Goal: Use online tool/utility: Utilize a website feature to perform a specific function

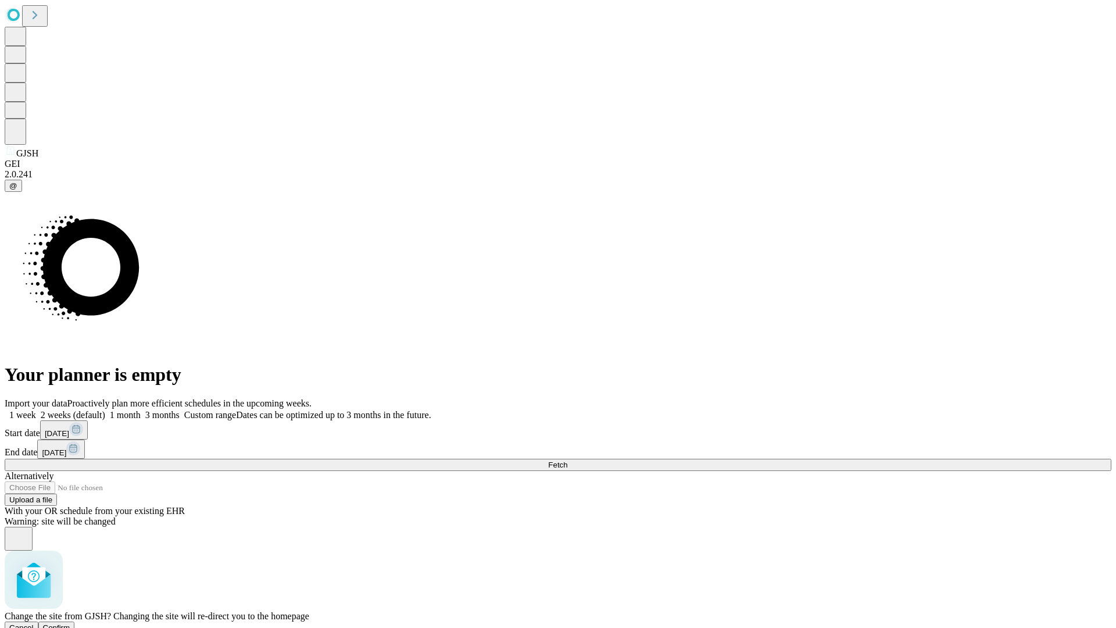
click at [70, 623] on span "Confirm" at bounding box center [56, 627] width 27 height 9
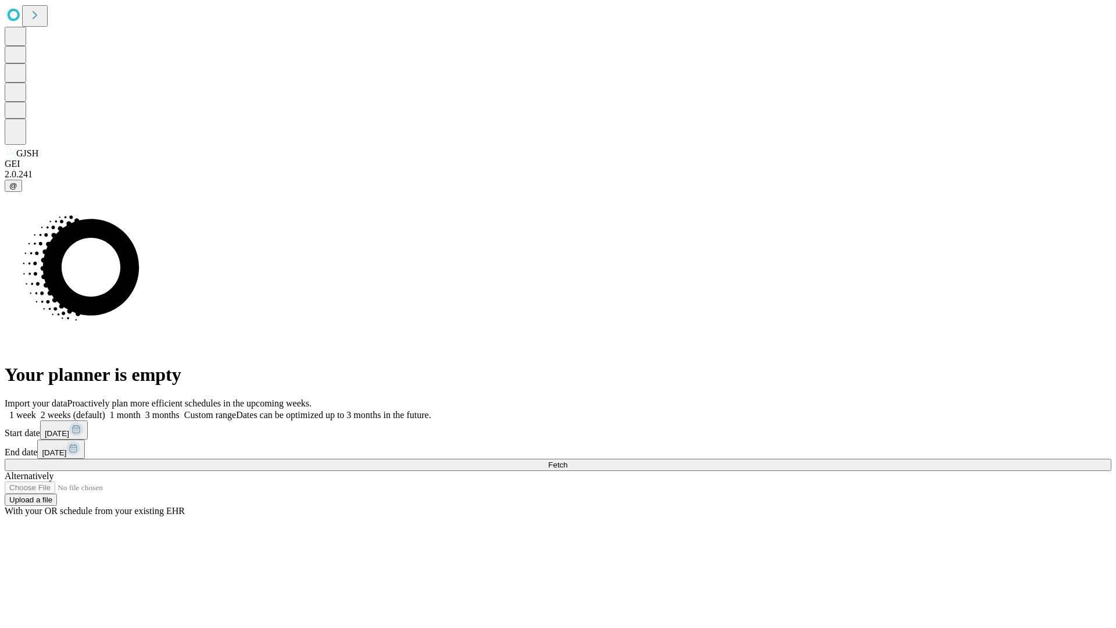
click at [105, 410] on label "2 weeks (default)" at bounding box center [70, 415] width 69 height 10
click at [567, 460] on span "Fetch" at bounding box center [557, 464] width 19 height 9
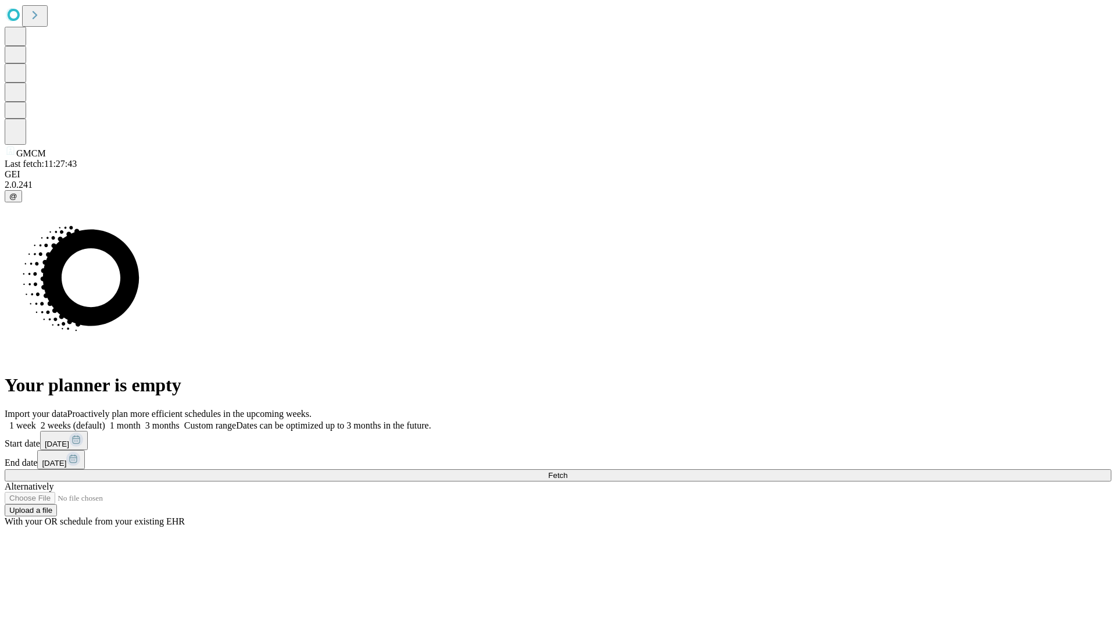
click at [105, 420] on label "2 weeks (default)" at bounding box center [70, 425] width 69 height 10
click at [567, 471] on span "Fetch" at bounding box center [557, 475] width 19 height 9
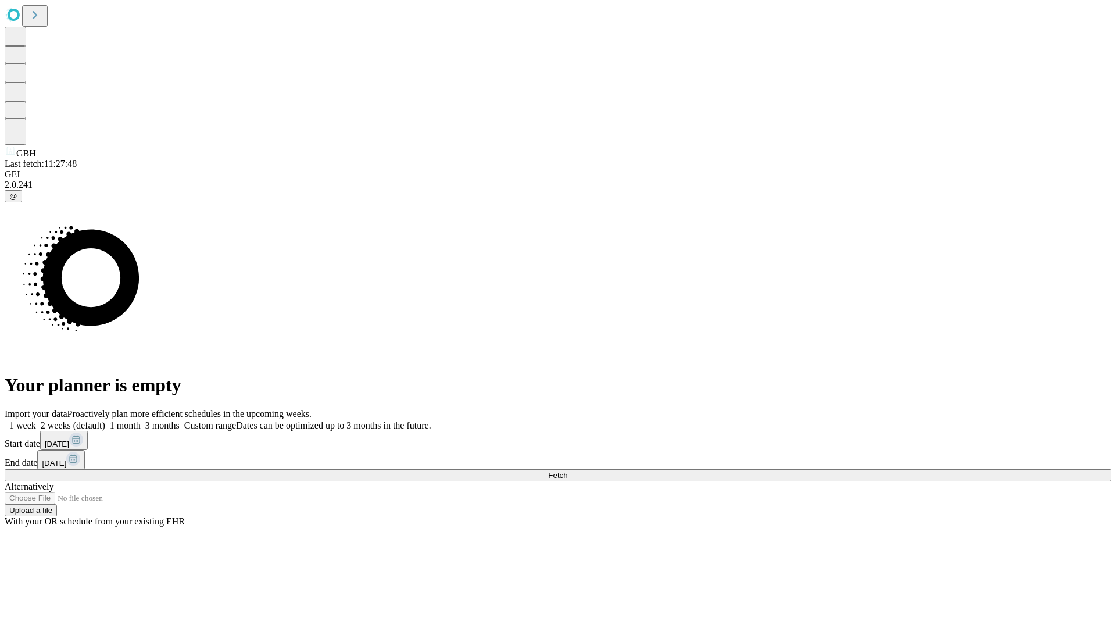
click at [105, 420] on label "2 weeks (default)" at bounding box center [70, 425] width 69 height 10
click at [567, 471] on span "Fetch" at bounding box center [557, 475] width 19 height 9
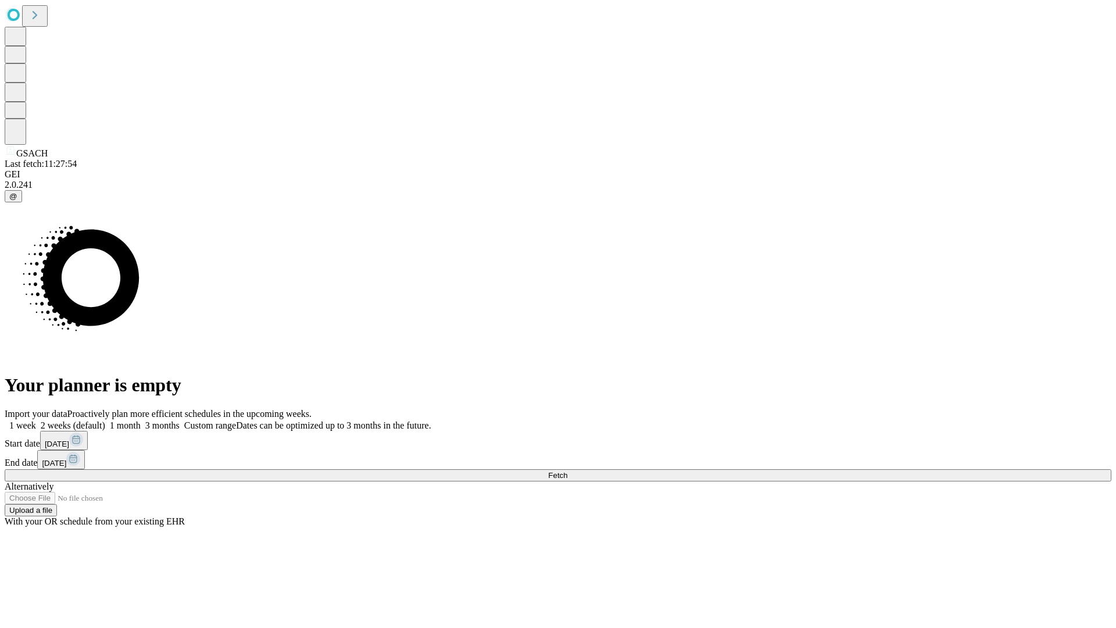
click at [105, 420] on label "2 weeks (default)" at bounding box center [70, 425] width 69 height 10
click at [567, 471] on span "Fetch" at bounding box center [557, 475] width 19 height 9
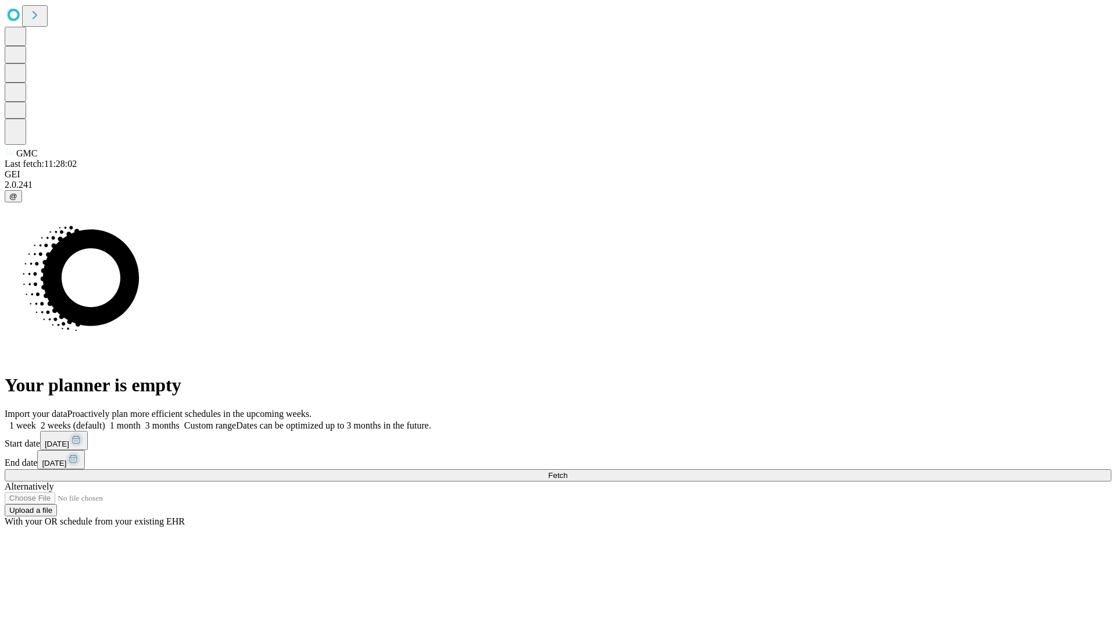
click at [567, 471] on span "Fetch" at bounding box center [557, 475] width 19 height 9
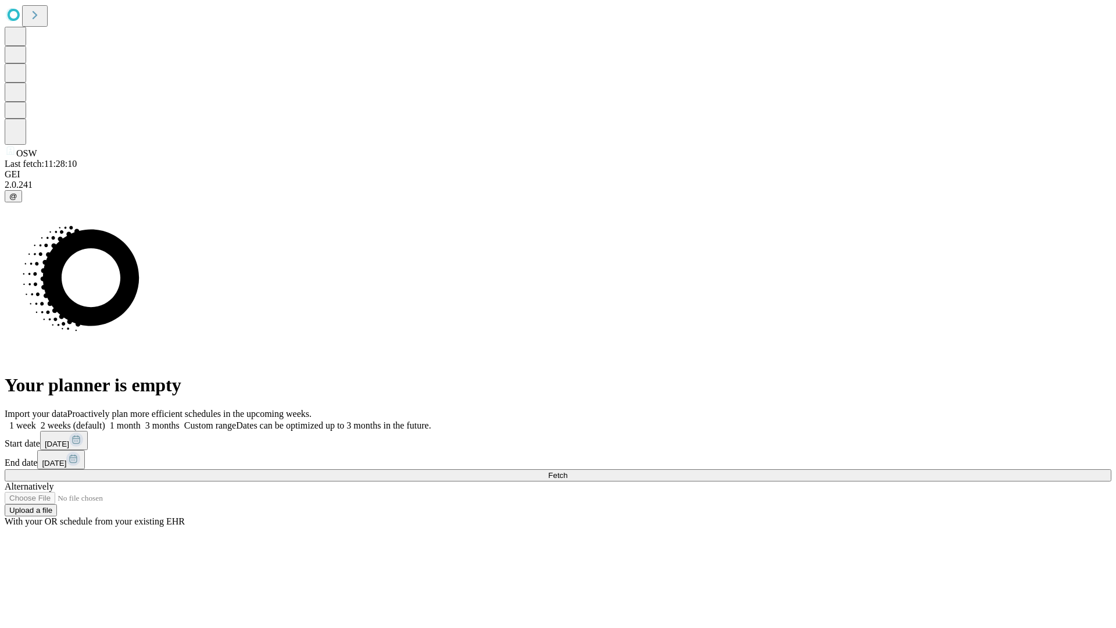
click at [105, 420] on label "2 weeks (default)" at bounding box center [70, 425] width 69 height 10
click at [567, 471] on span "Fetch" at bounding box center [557, 475] width 19 height 9
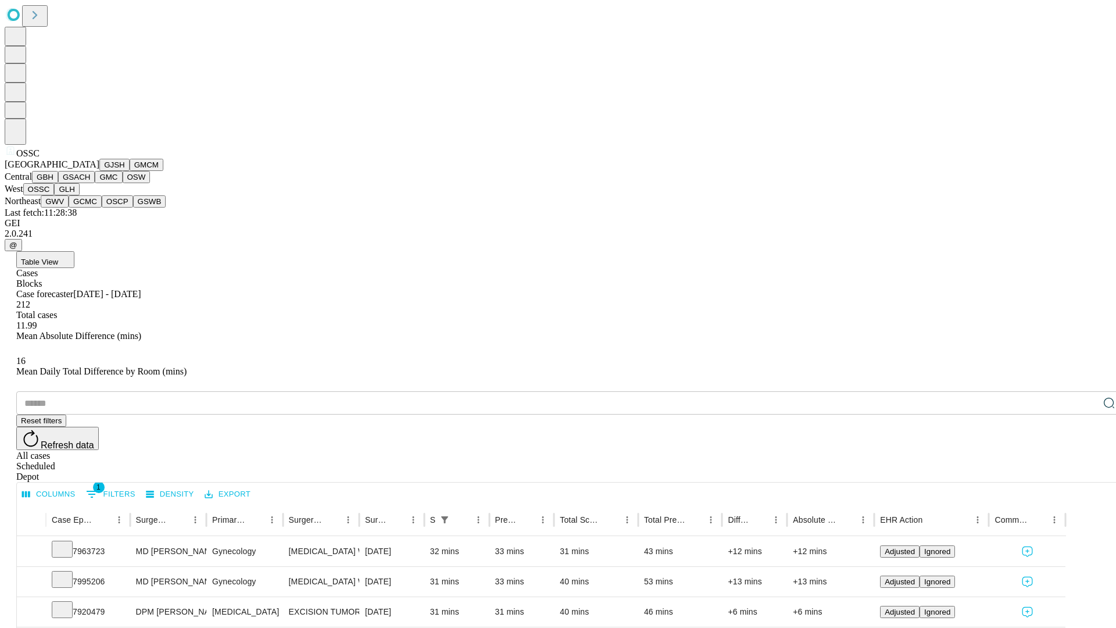
click at [79, 195] on button "GLH" at bounding box center [66, 189] width 25 height 12
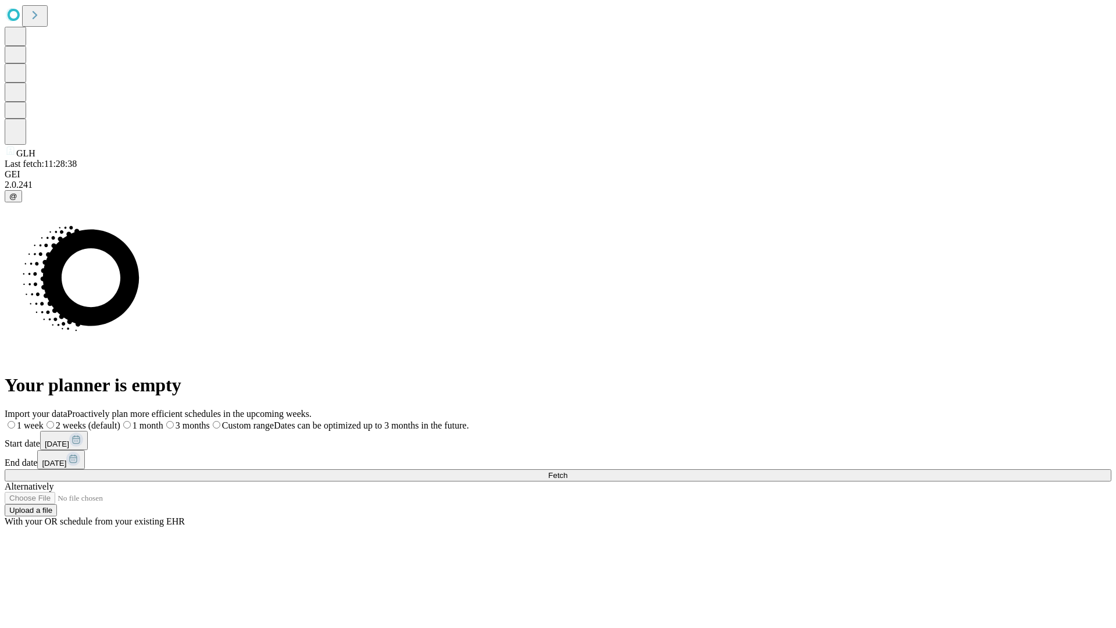
click at [567, 471] on span "Fetch" at bounding box center [557, 475] width 19 height 9
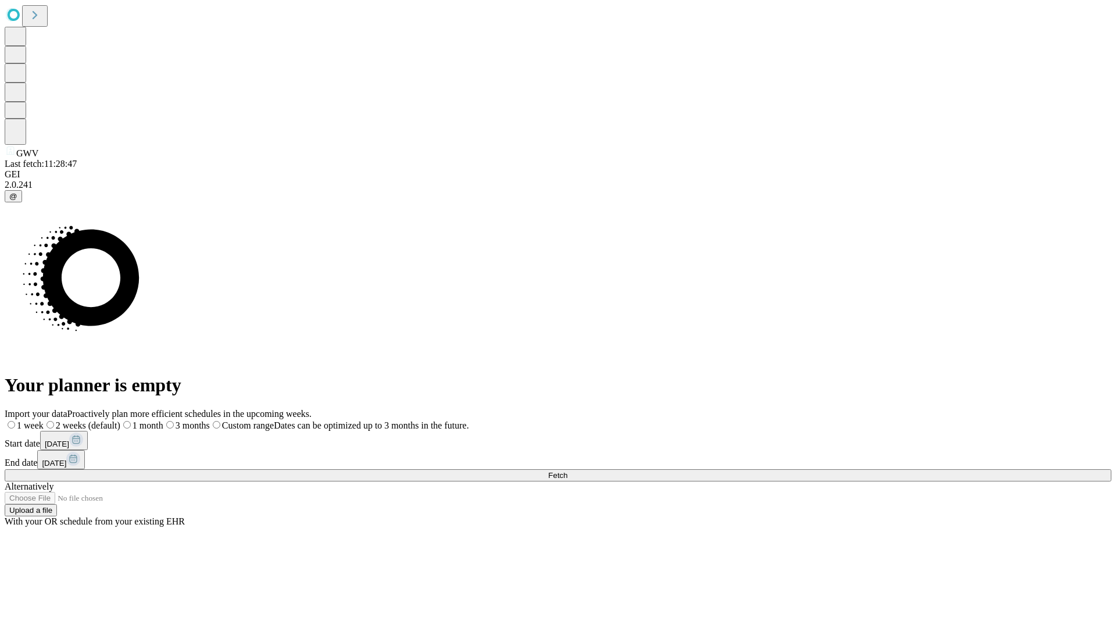
click at [567, 471] on span "Fetch" at bounding box center [557, 475] width 19 height 9
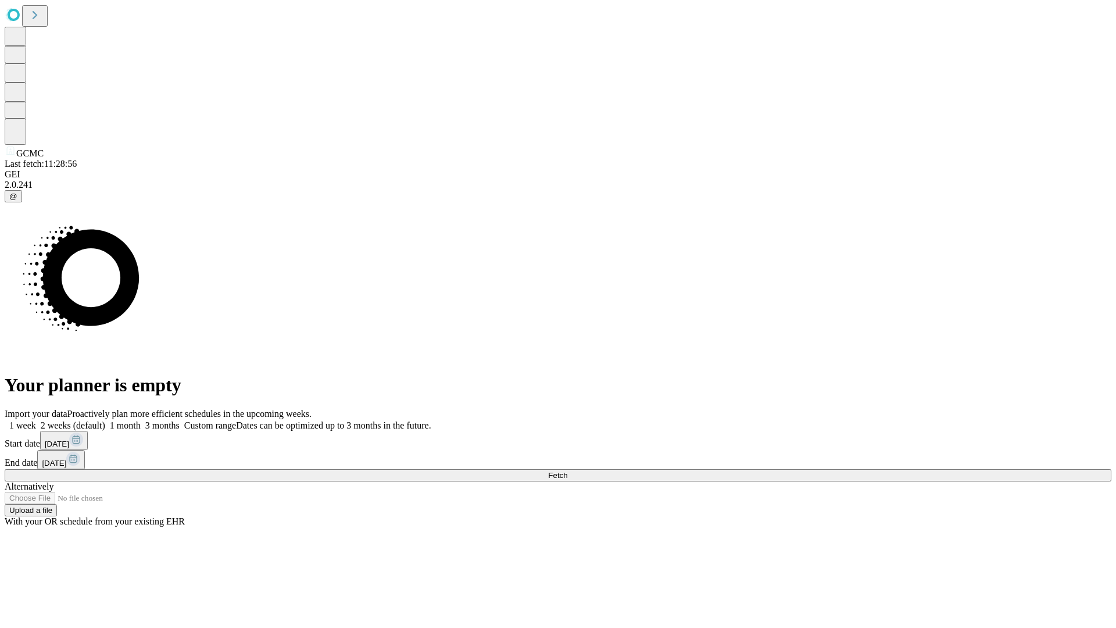
click at [105, 420] on label "2 weeks (default)" at bounding box center [70, 425] width 69 height 10
click at [567, 471] on span "Fetch" at bounding box center [557, 475] width 19 height 9
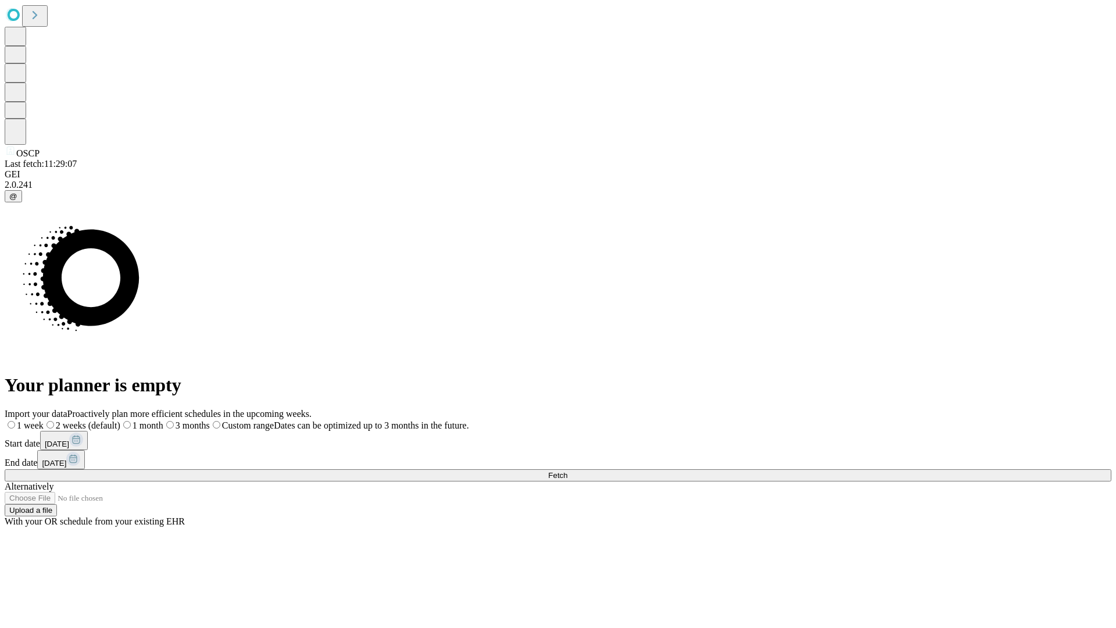
click at [567, 471] on span "Fetch" at bounding box center [557, 475] width 19 height 9
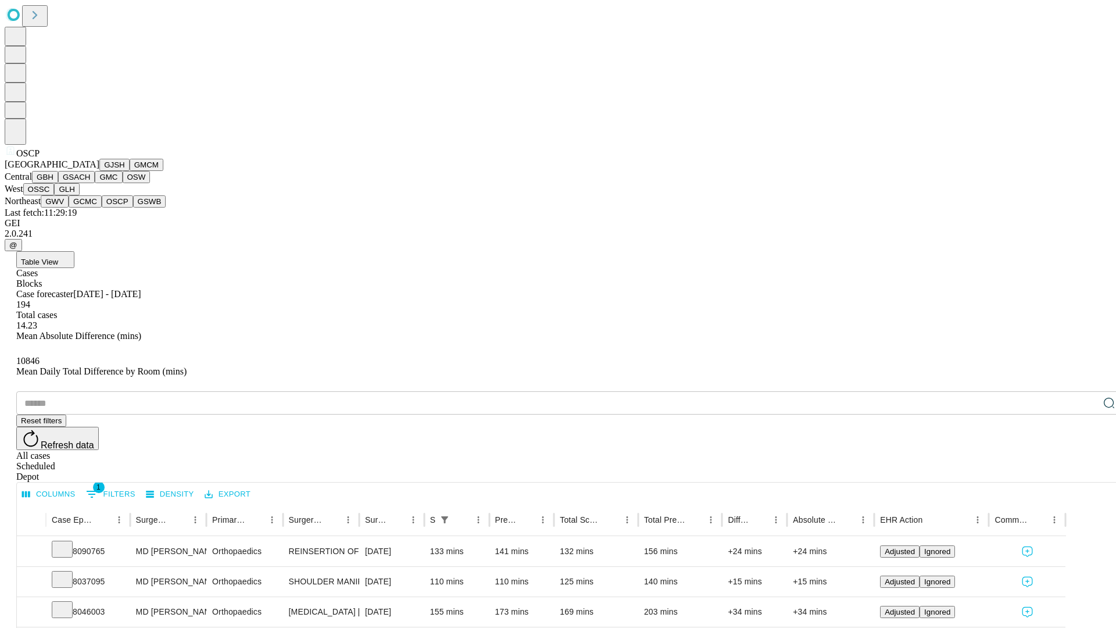
click at [133, 207] on button "GSWB" at bounding box center [149, 201] width 33 height 12
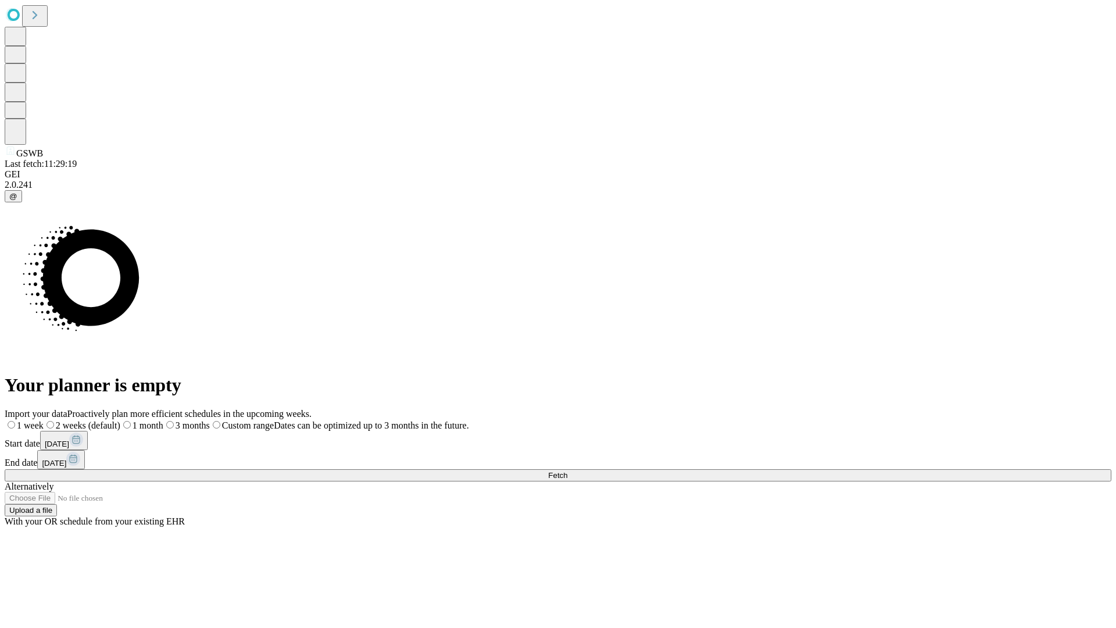
click at [120, 420] on label "2 weeks (default)" at bounding box center [82, 425] width 77 height 10
click at [567, 471] on span "Fetch" at bounding box center [557, 475] width 19 height 9
